Goal: Task Accomplishment & Management: Use online tool/utility

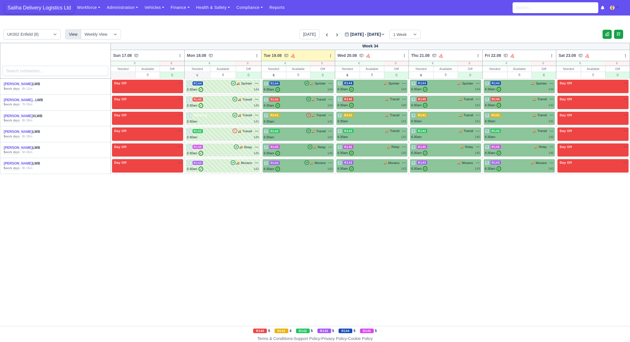
click at [51, 7] on span "Saliha Delivery Logistics Ltd" at bounding box center [39, 7] width 69 height 11
click at [154, 5] on link "Vehicles" at bounding box center [154, 7] width 26 height 11
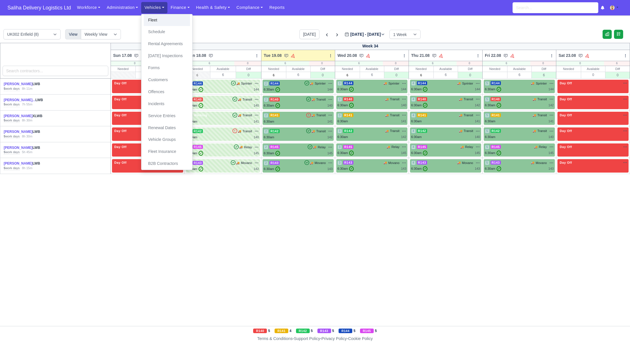
click at [159, 17] on link "Fleet" at bounding box center [167, 20] width 46 height 12
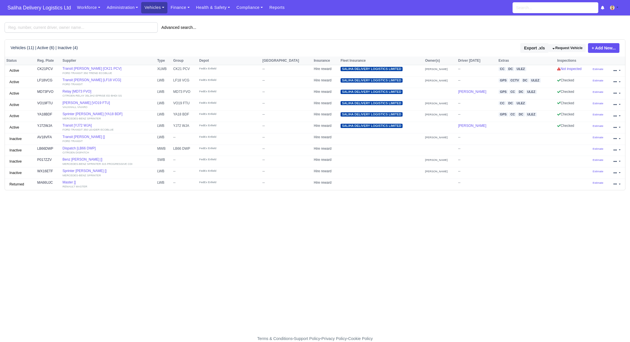
click at [160, 8] on link "Vehicles" at bounding box center [154, 7] width 26 height 11
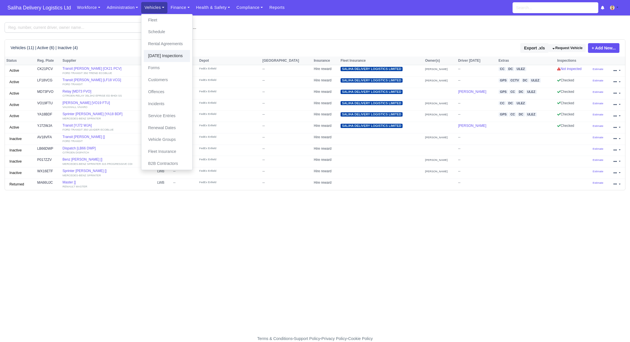
click at [163, 58] on link "[DATE] Inspections" at bounding box center [167, 56] width 46 height 12
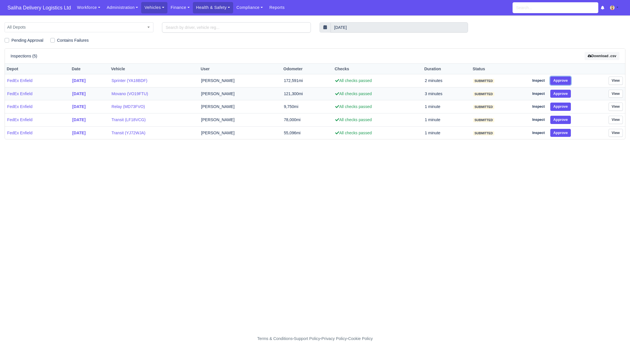
drag, startPoint x: 563, startPoint y: 80, endPoint x: 564, endPoint y: 87, distance: 7.4
click at [563, 81] on button "Approve" at bounding box center [560, 81] width 21 height 8
click at [562, 94] on button "Approve" at bounding box center [560, 94] width 21 height 8
drag, startPoint x: 562, startPoint y: 105, endPoint x: 562, endPoint y: 108, distance: 2.9
click at [562, 106] on button "Approve" at bounding box center [560, 106] width 21 height 8
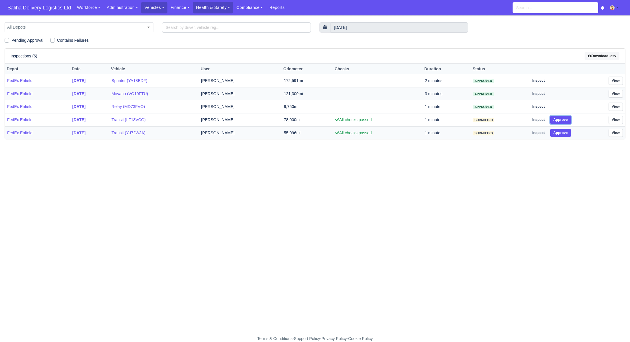
drag, startPoint x: 562, startPoint y: 119, endPoint x: 562, endPoint y: 134, distance: 15.4
click at [562, 119] on button "Approve" at bounding box center [560, 120] width 21 height 8
drag, startPoint x: 562, startPoint y: 139, endPoint x: 563, endPoint y: 135, distance: 3.4
click at [562, 137] on main "All Depots FedEx Enfield All Depots 19 August 2025 Pending Approval Contains Fa…" at bounding box center [315, 178] width 630 height 313
click at [563, 130] on button "Approve" at bounding box center [560, 133] width 21 height 8
